Goal: Information Seeking & Learning: Learn about a topic

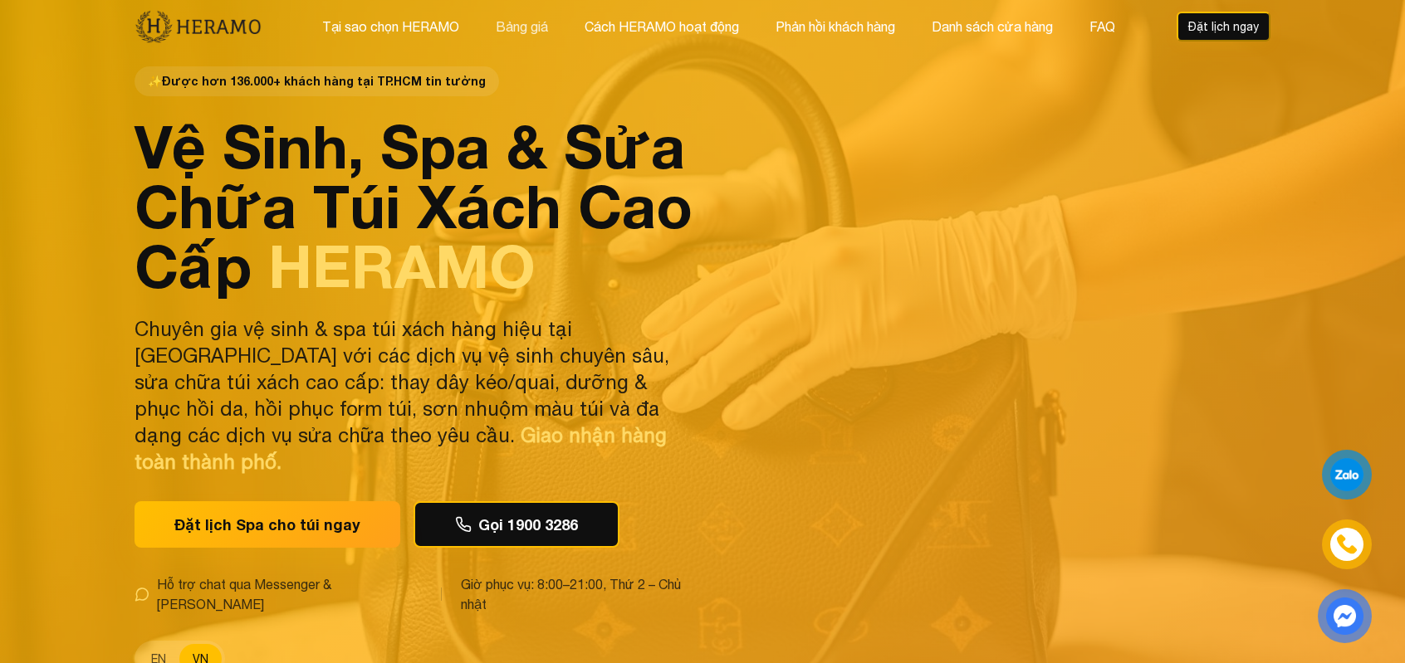
click at [520, 28] on button "Bảng giá" at bounding box center [522, 27] width 62 height 22
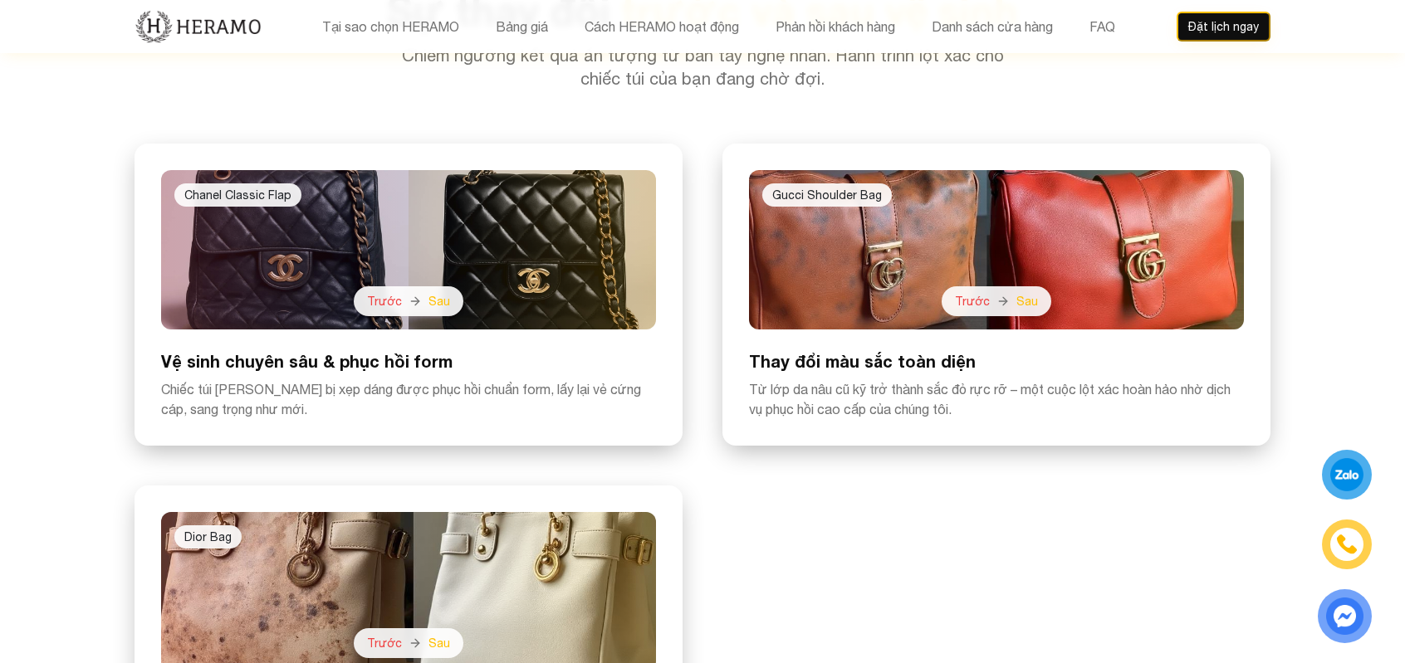
scroll to position [4059, 0]
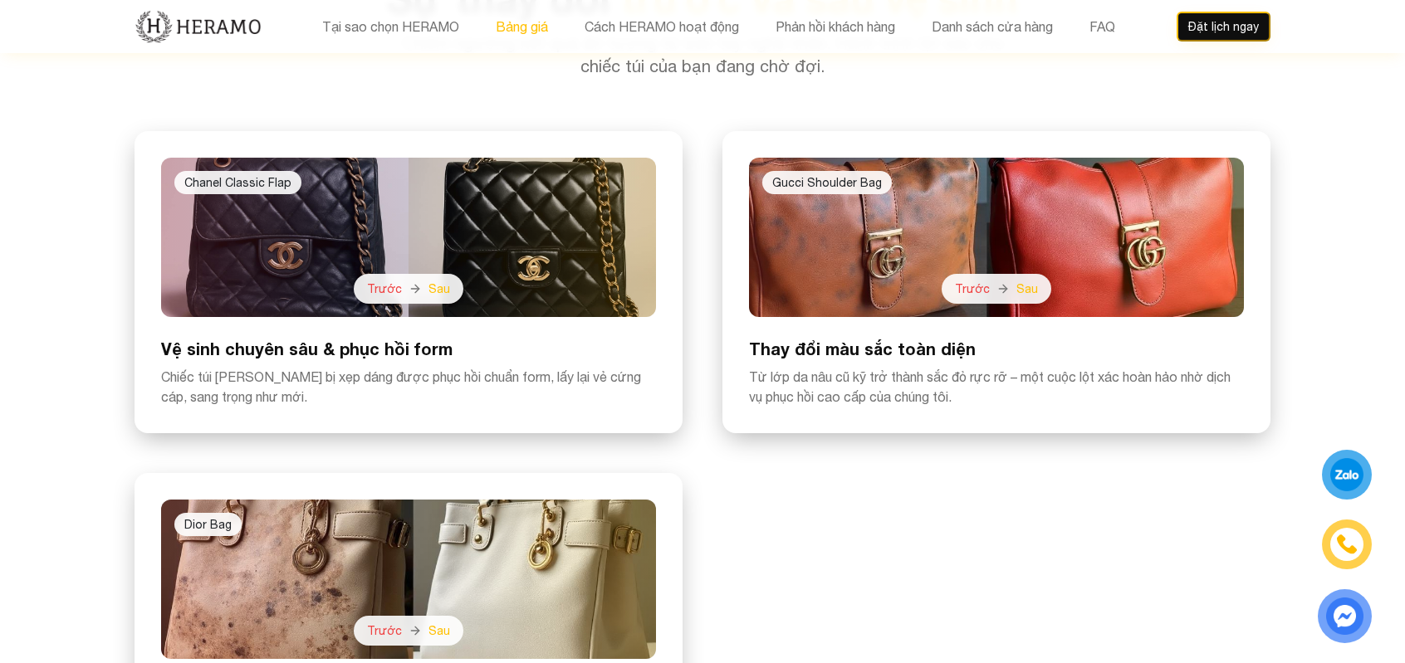
click at [495, 24] on button "Bảng giá" at bounding box center [522, 27] width 62 height 22
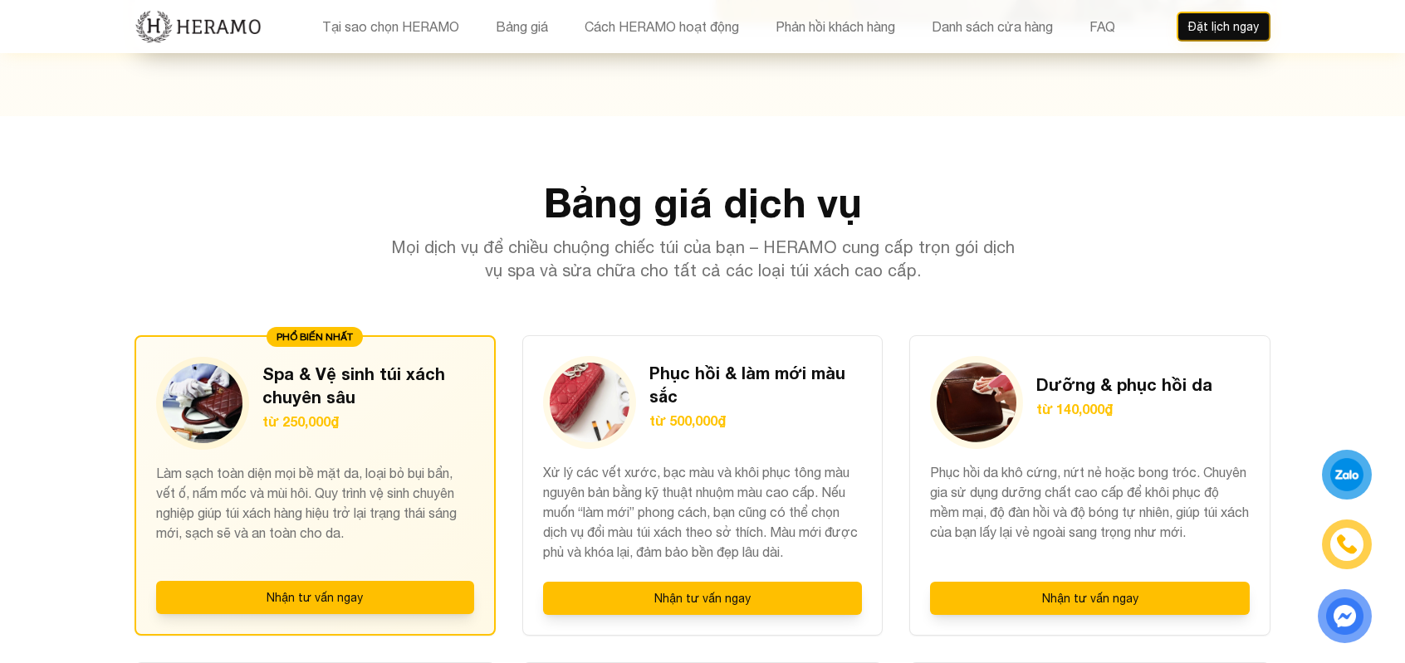
scroll to position [1568, 0]
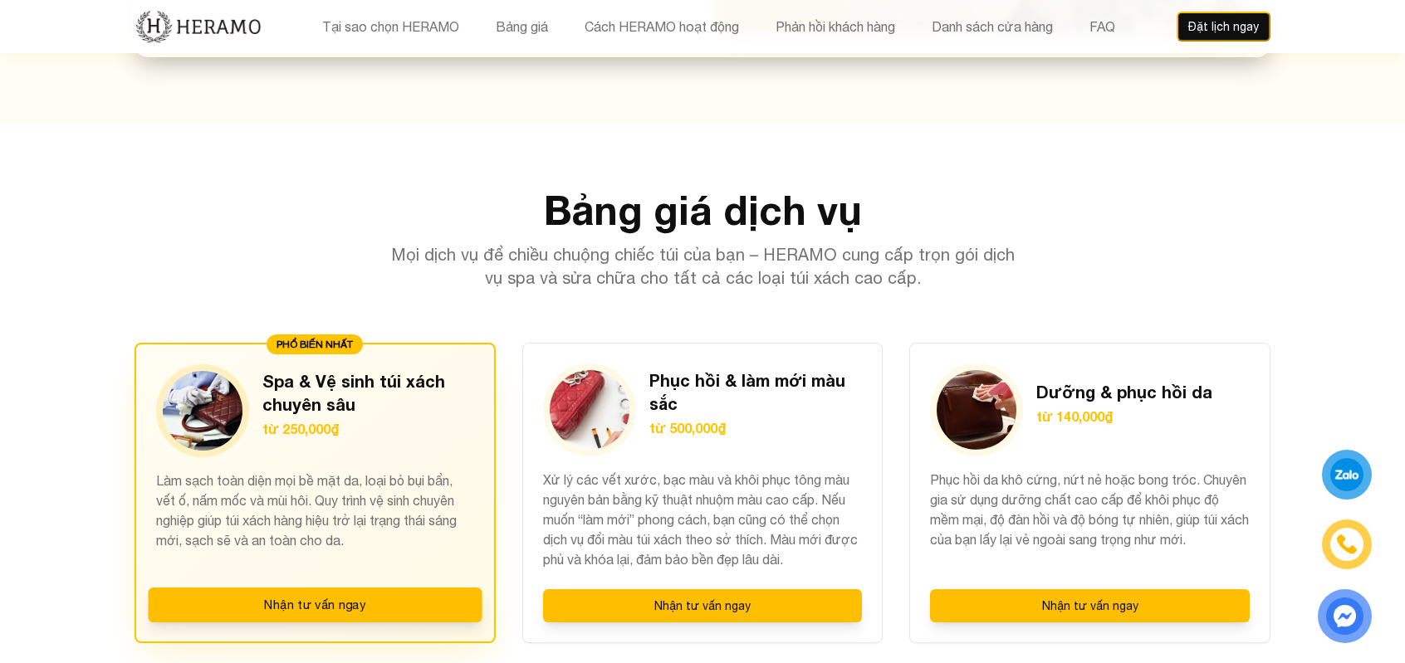
click at [359, 305] on div "PHỔ BIẾN NHẤT Spa & Vệ sinh túi xách chuyên sâu từ 250,000₫ Làm sạch toàn diện …" at bounding box center [314, 493] width 361 height 301
drag, startPoint x: 359, startPoint y: 522, endPoint x: 364, endPoint y: 513, distance: 10.8
click at [360, 305] on button "Nhận tư vấn ngay" at bounding box center [315, 605] width 334 height 35
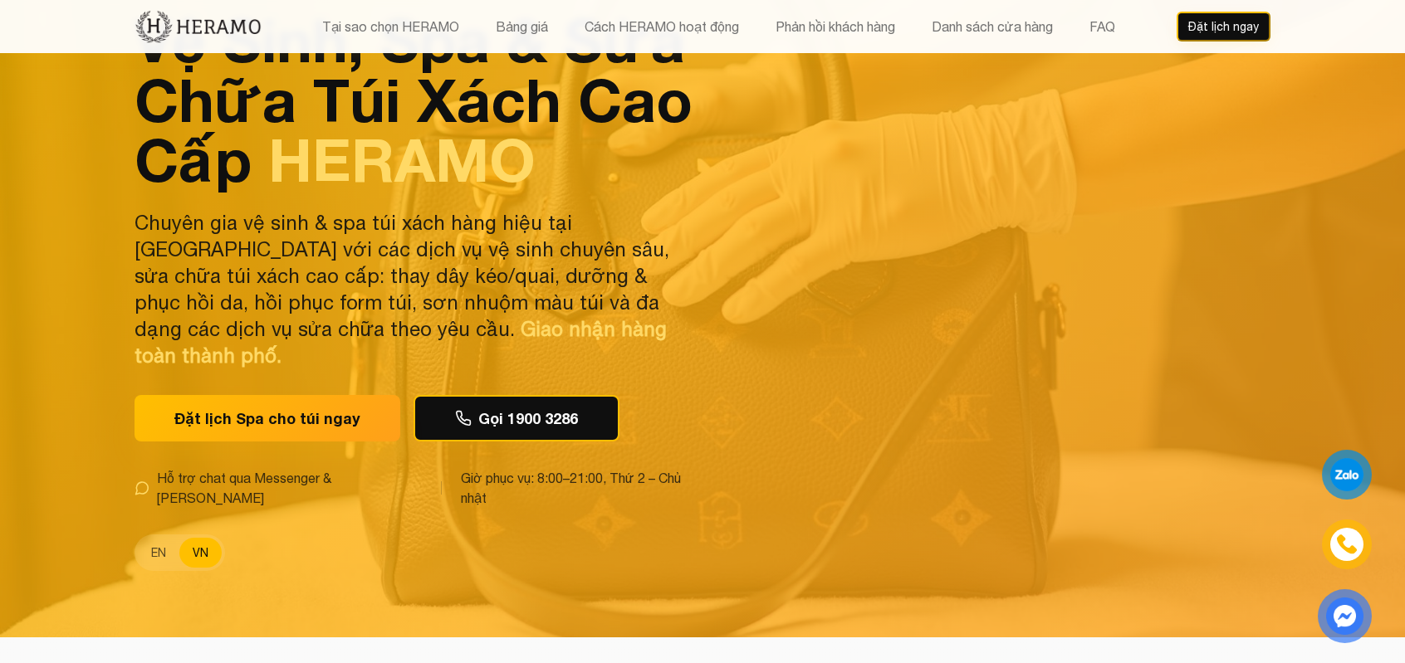
scroll to position [74, 0]
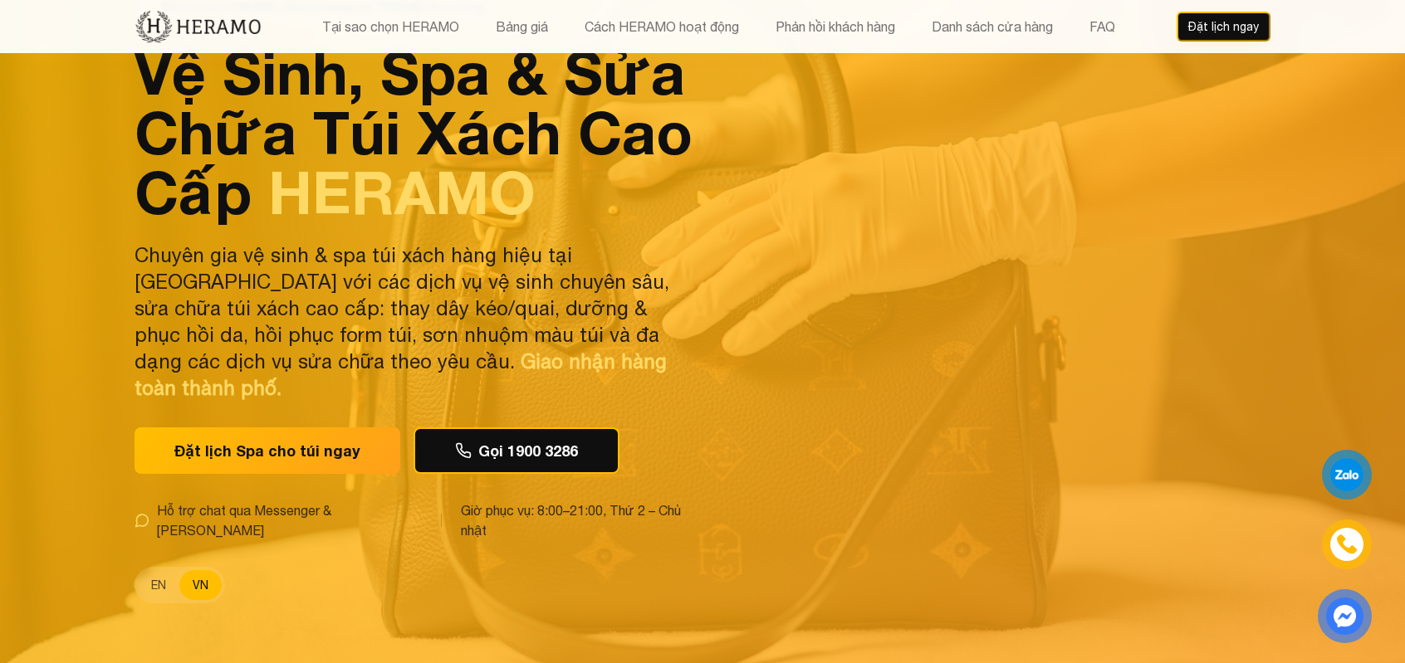
click at [716, 37] on div "Tại sao chọn HERAMO Bảng giá Cách HERAMO hoạt động Phản hồi khách hàng Danh sác…" at bounding box center [702, 26] width 1136 height 53
click at [716, 29] on button "Danh sách cửa hàng" at bounding box center [991, 27] width 131 height 22
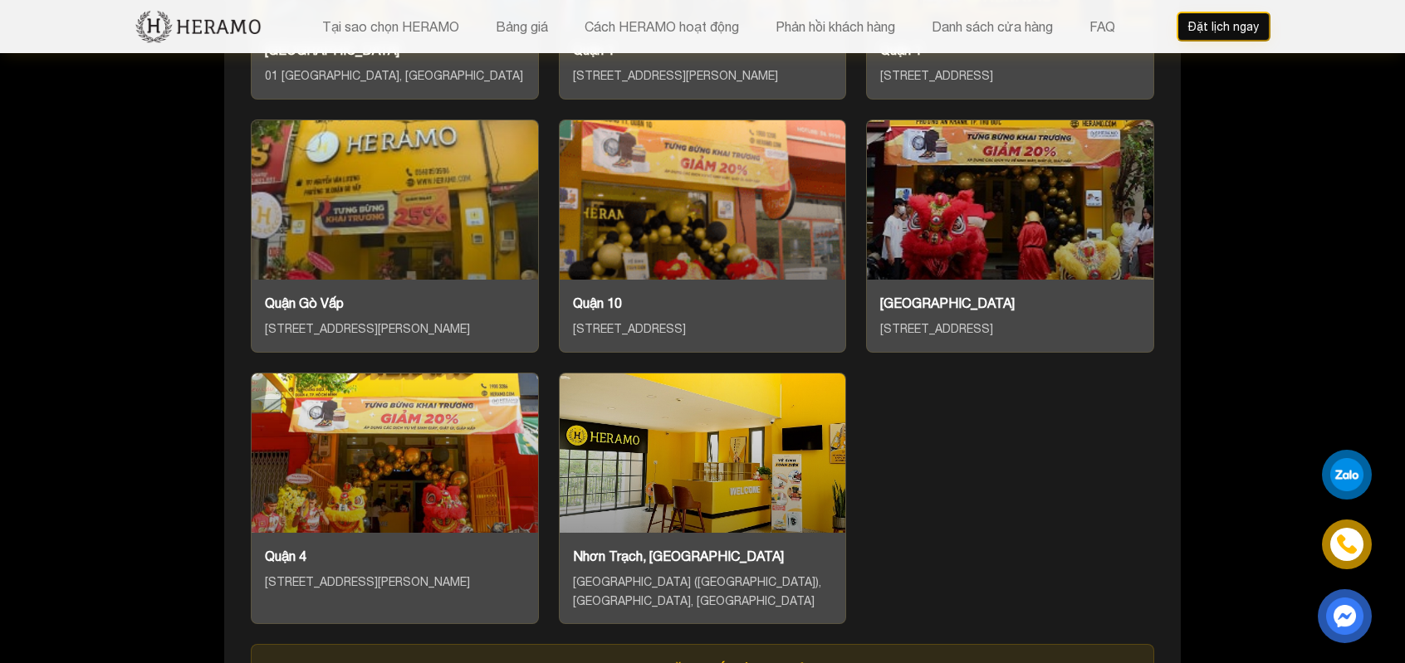
scroll to position [8102, 0]
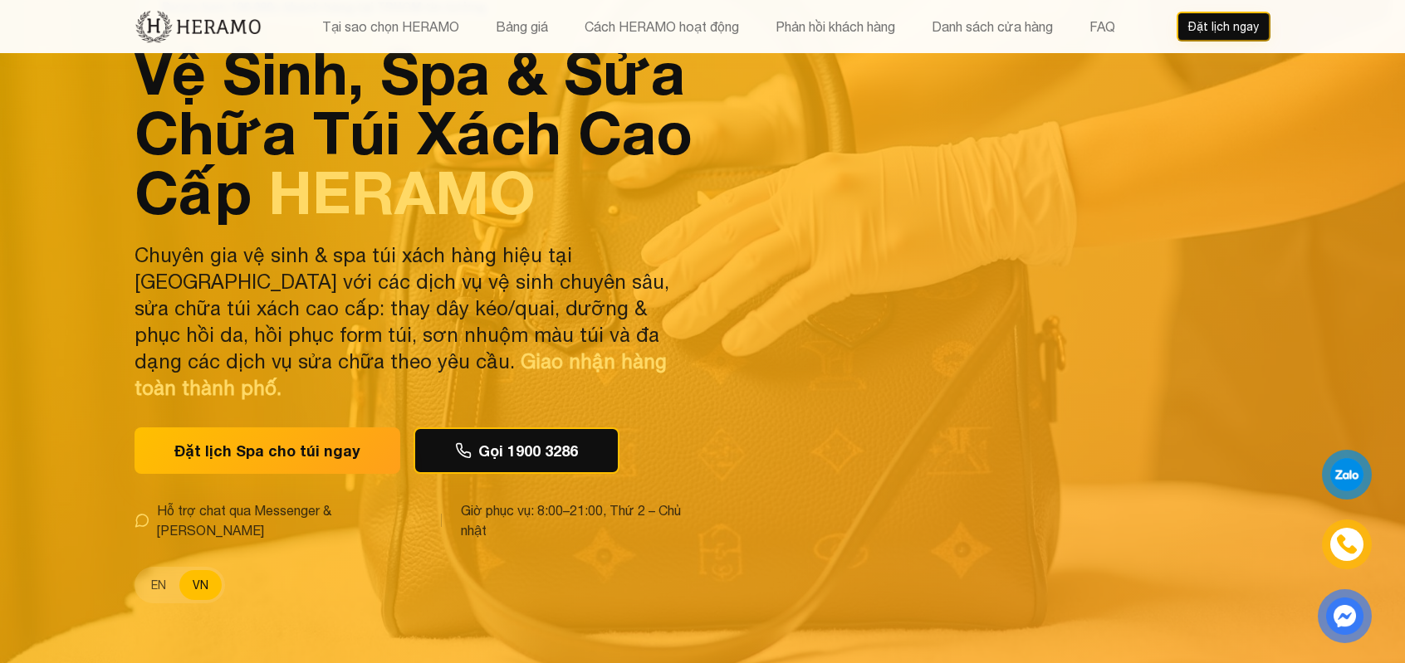
scroll to position [4059, 0]
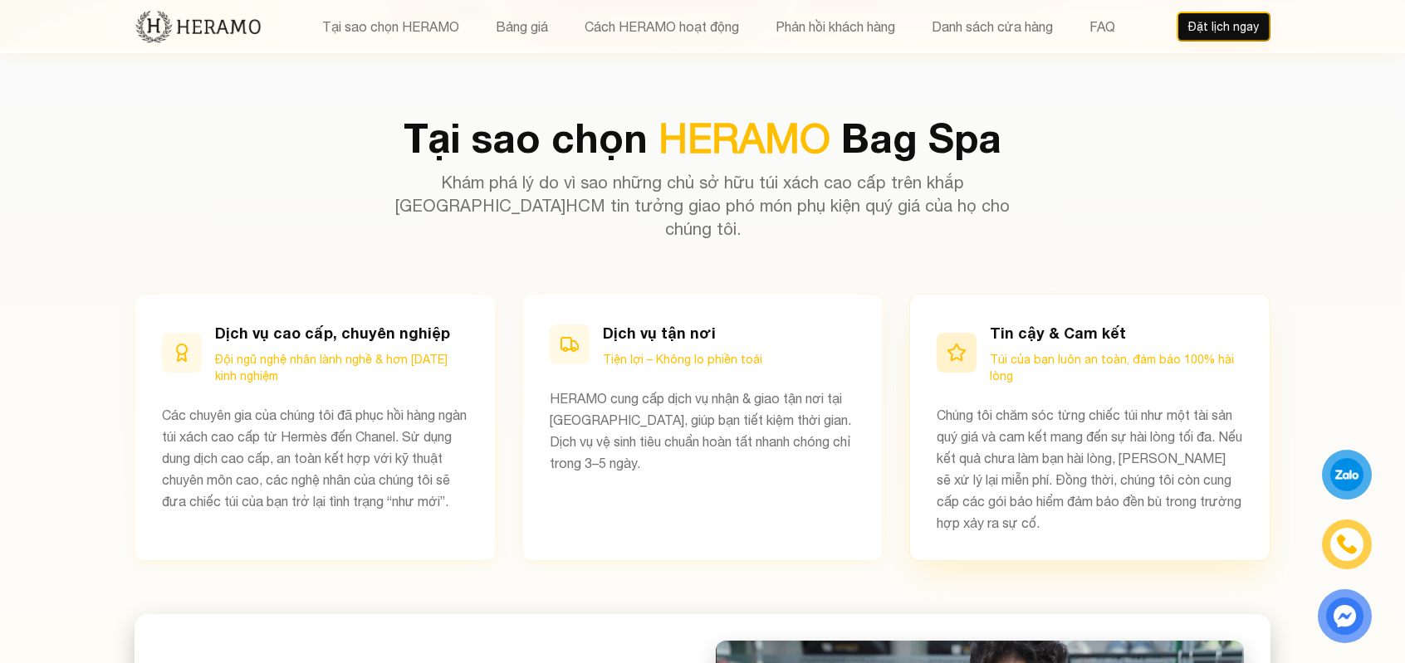
scroll to position [830, 0]
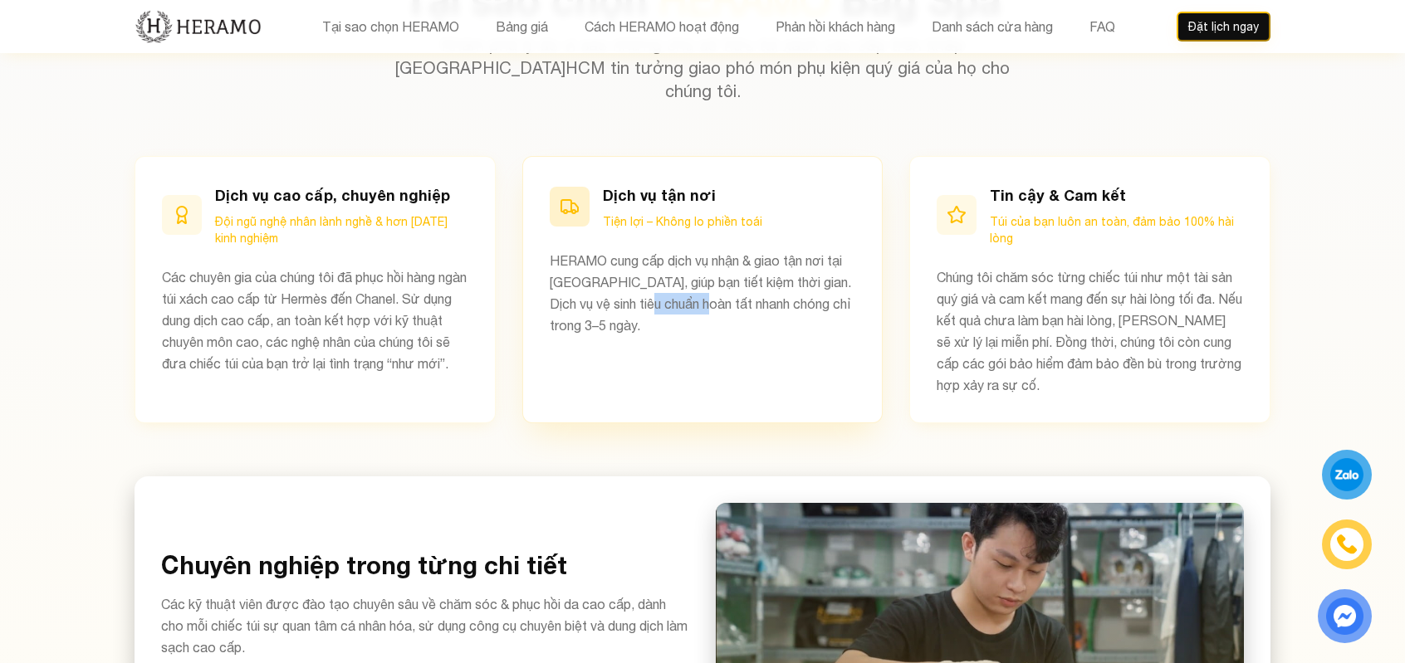
drag, startPoint x: 718, startPoint y: 238, endPoint x: 607, endPoint y: 288, distance: 121.9
click at [641, 260] on p "HERAMO cung cấp dịch vụ nhận & giao tận nơi tại [GEOGRAPHIC_DATA], giúp bạn tiế…" at bounding box center [703, 293] width 306 height 86
click at [566, 315] on div "Dịch vụ tận nơi Tiện lợi – Không lo phiền toái HERAMO cung cấp dịch vụ nhận & g…" at bounding box center [702, 289] width 361 height 267
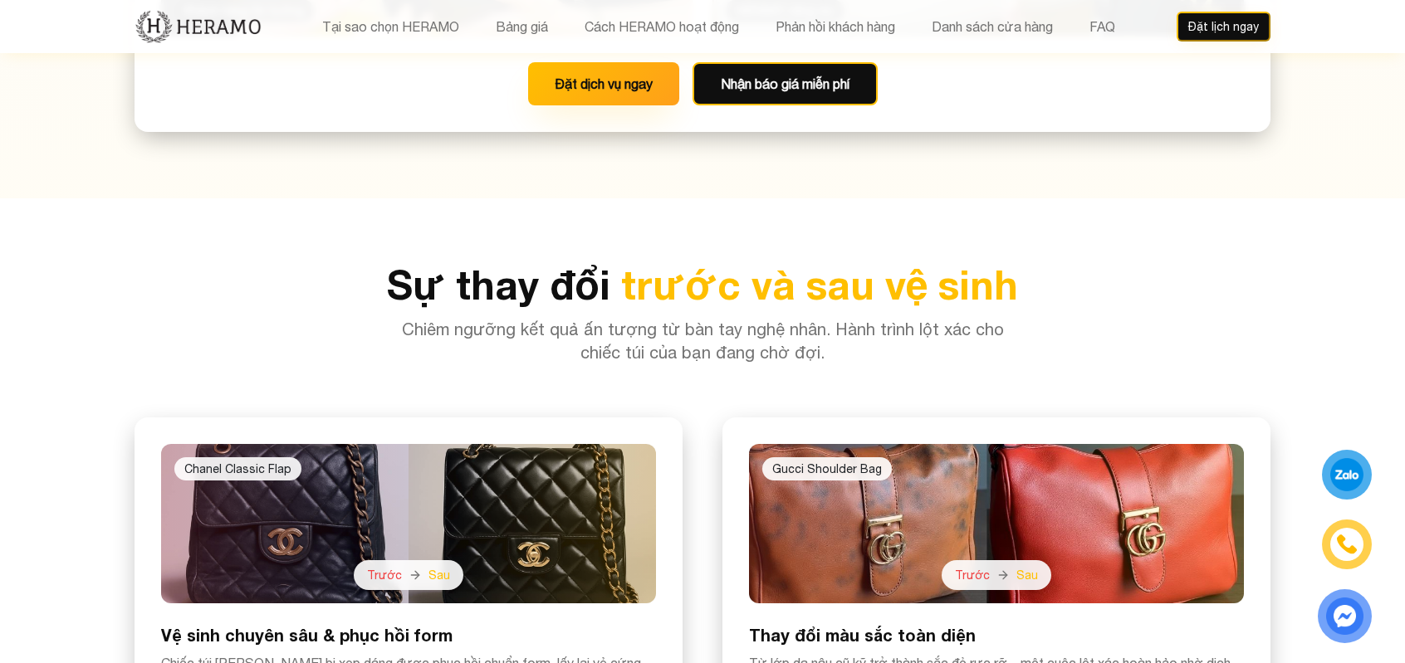
scroll to position [3819, 0]
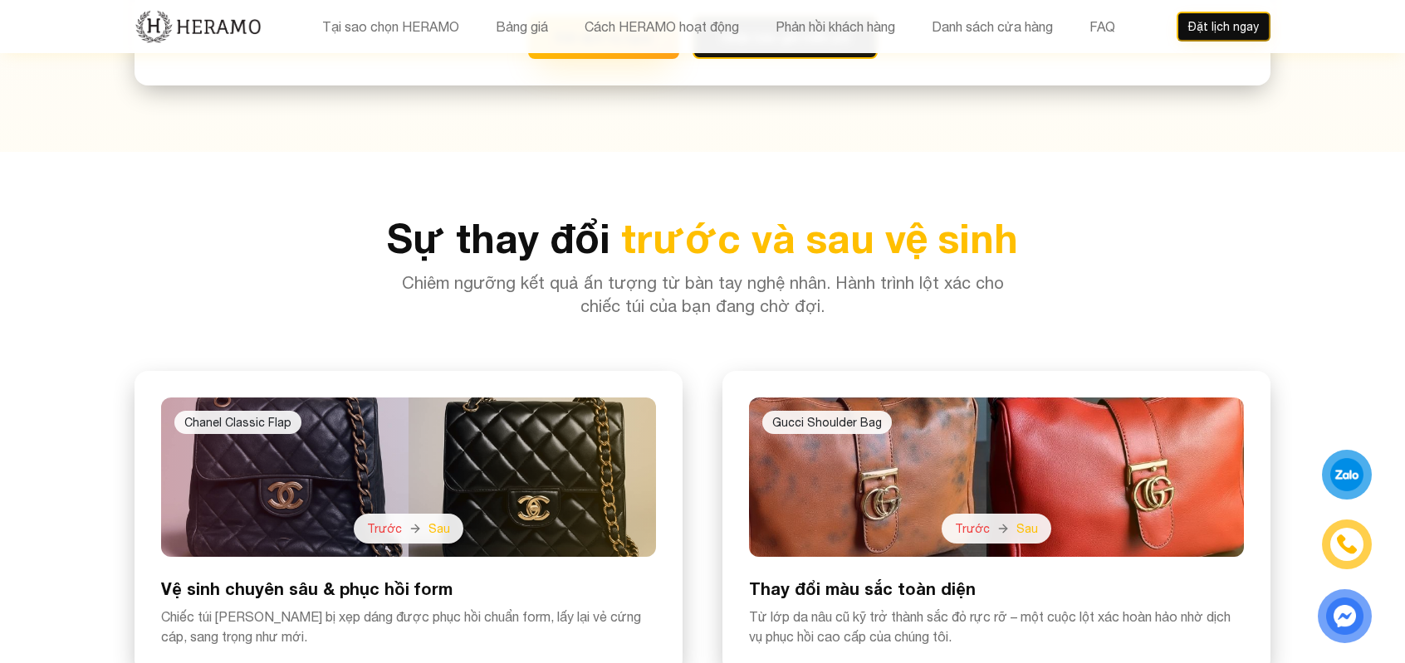
click at [1023, 398] on div at bounding box center [996, 477] width 495 height 159
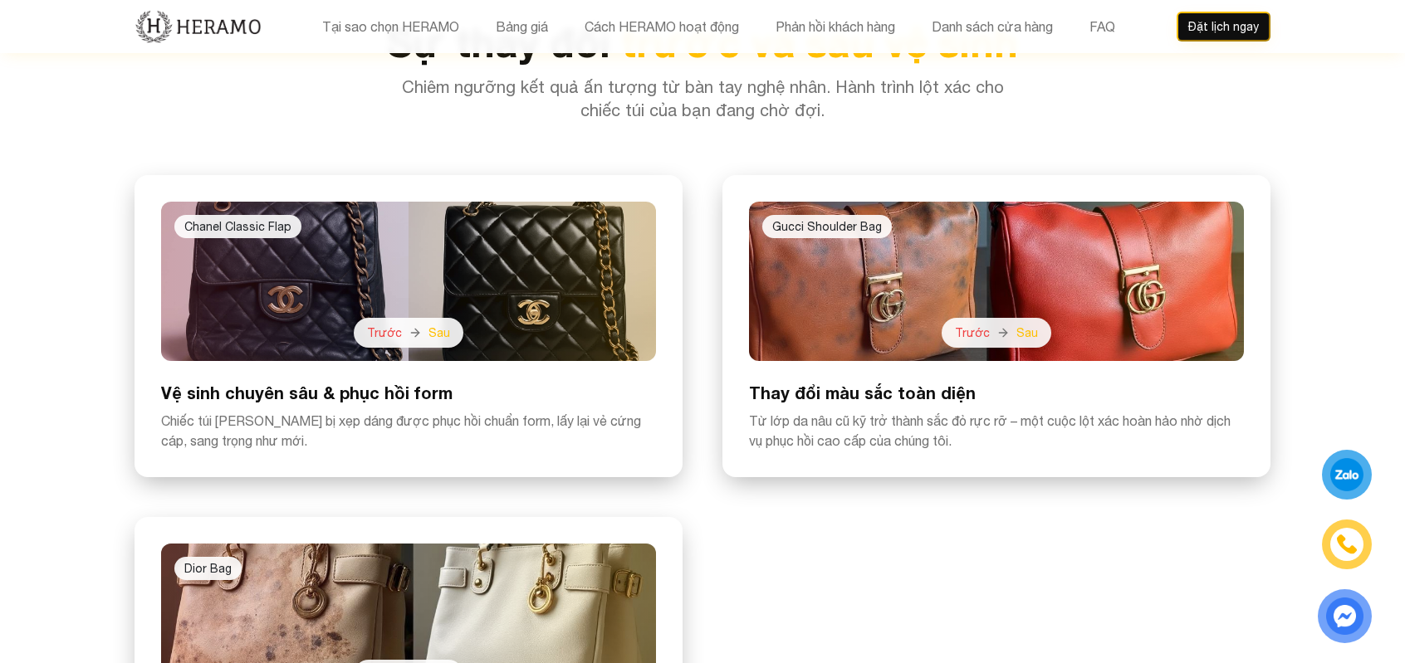
scroll to position [4400, 0]
